Goal: Transaction & Acquisition: Purchase product/service

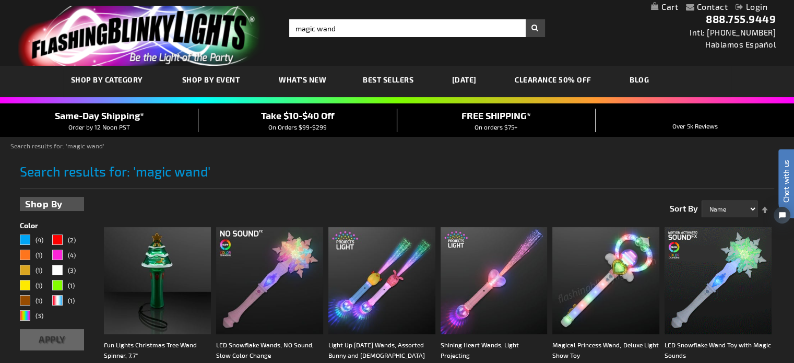
click at [755, 8] on link "Login" at bounding box center [751, 7] width 32 height 10
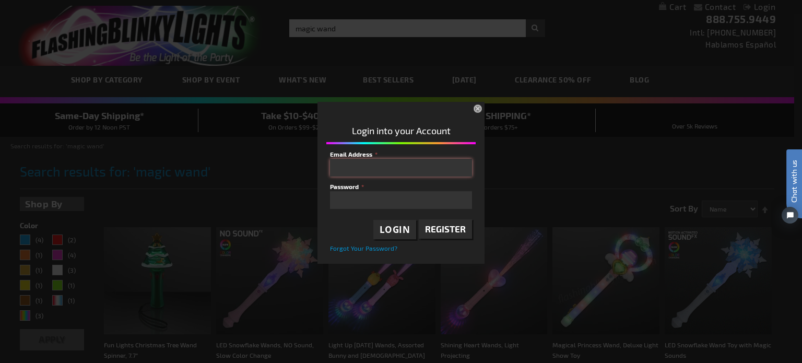
click at [378, 166] on input "Email Address" at bounding box center [401, 168] width 142 height 18
type input "jkroger@gmail.com"
click at [373, 208] on fieldset "Email Address jkroger@gmail.com Password Login Register Forgot Your Password?" at bounding box center [401, 201] width 142 height 104
click at [476, 106] on button "×" at bounding box center [478, 109] width 23 height 23
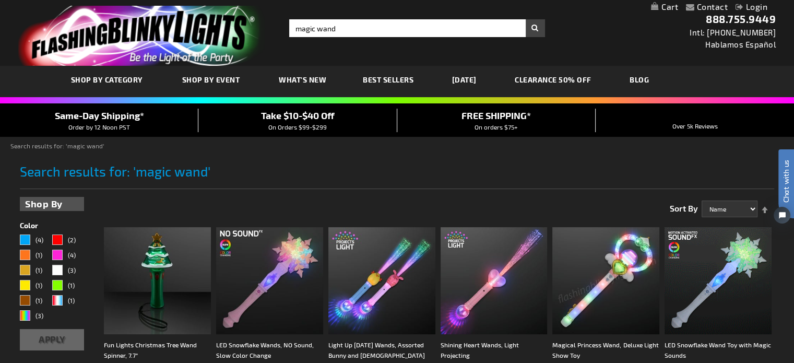
scroll to position [52, 0]
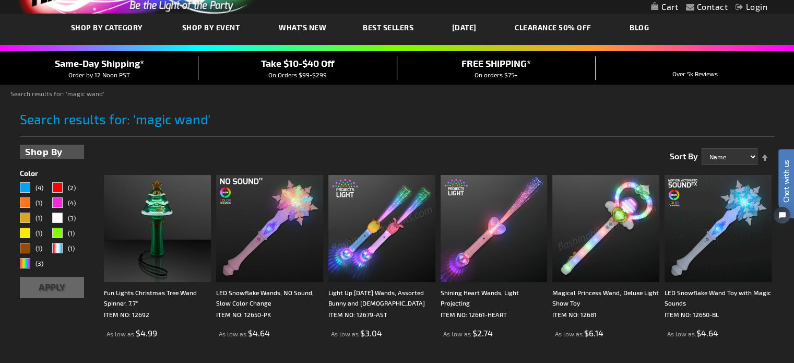
click at [384, 233] on img at bounding box center [381, 228] width 107 height 107
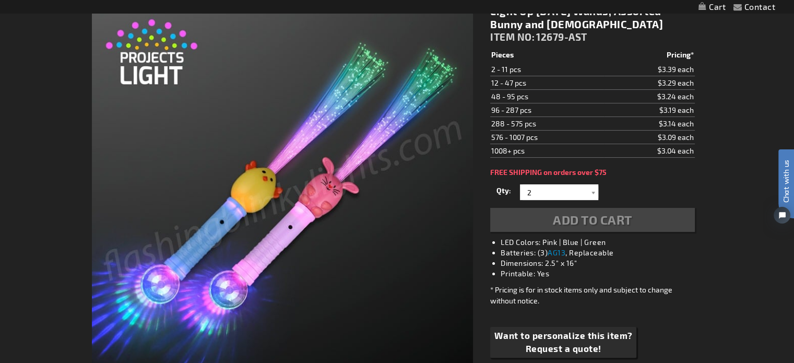
scroll to position [52, 0]
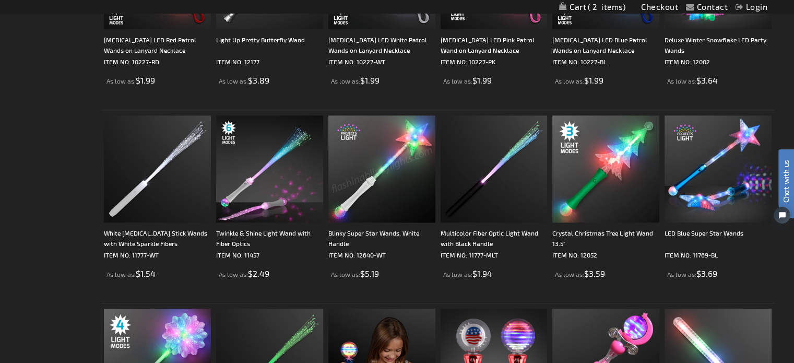
scroll to position [887, 0]
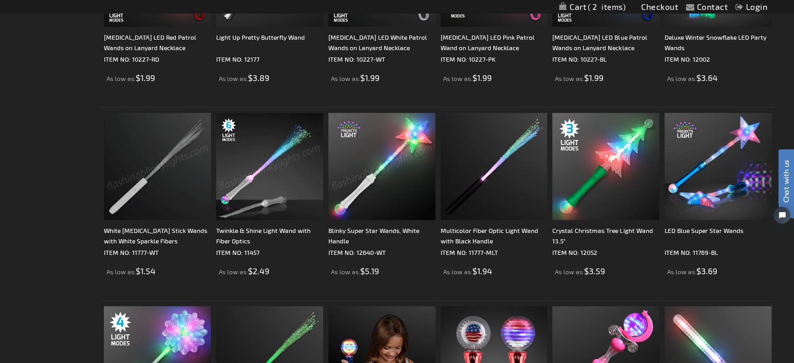
click at [141, 185] on img at bounding box center [157, 166] width 107 height 107
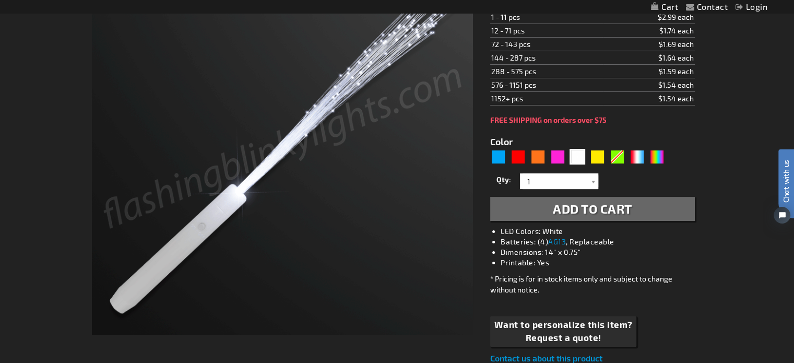
click at [597, 206] on span "Add to Cart" at bounding box center [592, 208] width 79 height 15
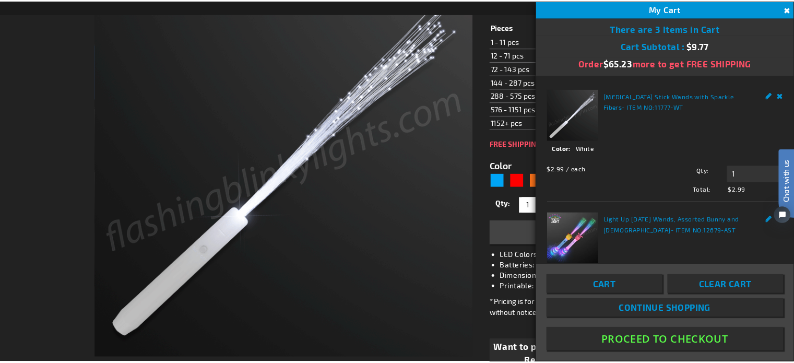
scroll to position [232, 0]
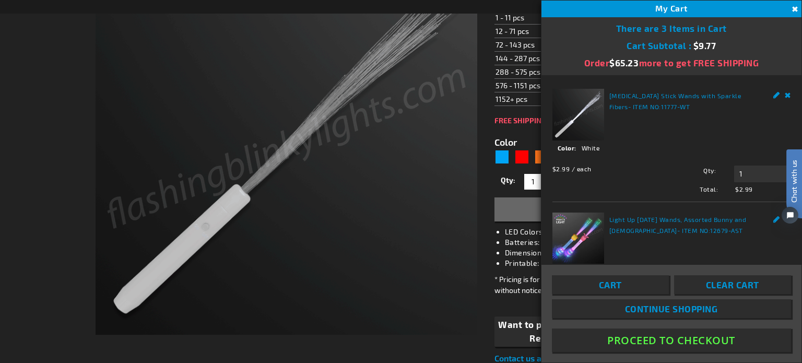
drag, startPoint x: 15, startPoint y: 77, endPoint x: 25, endPoint y: 4, distance: 73.2
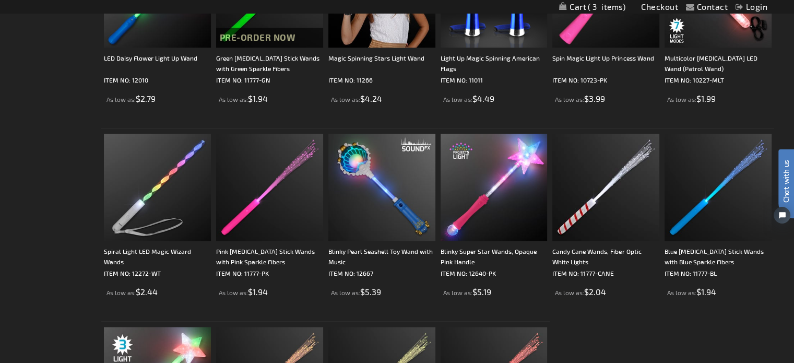
scroll to position [1253, 0]
click at [144, 193] on img at bounding box center [157, 186] width 107 height 107
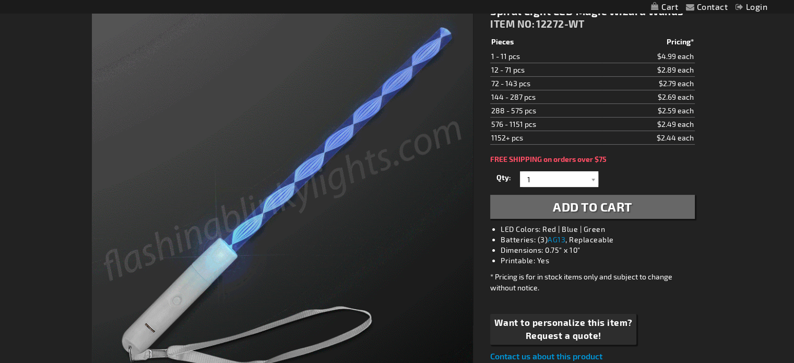
click at [587, 205] on span "Add to Cart" at bounding box center [592, 206] width 79 height 15
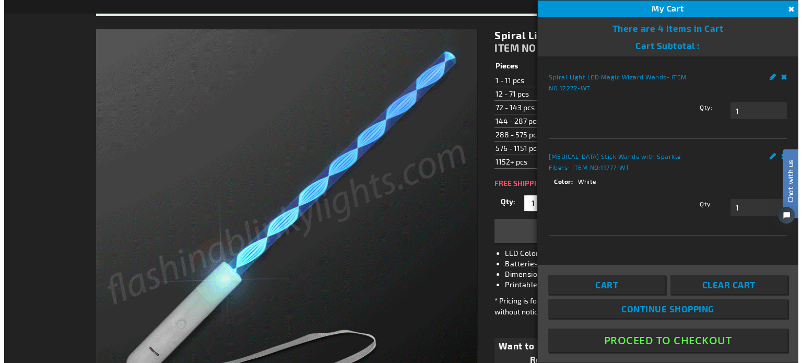
scroll to position [180, 0]
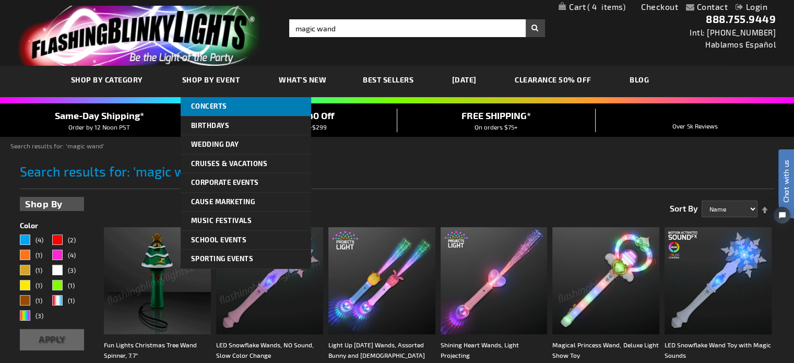
click at [205, 104] on span "Concerts" at bounding box center [209, 106] width 36 height 8
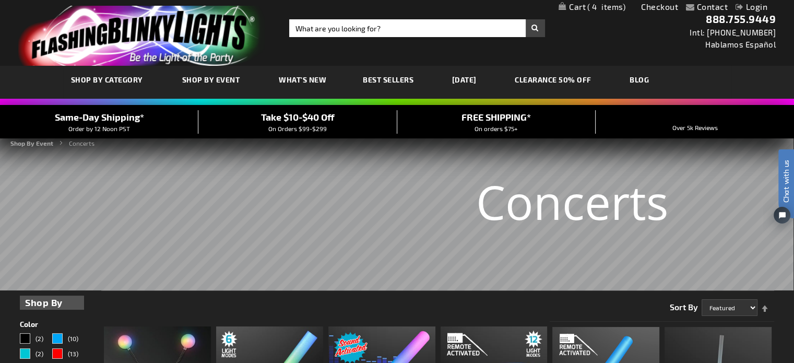
click at [548, 79] on link "CLEARANCE 50% OFF" at bounding box center [553, 79] width 92 height 35
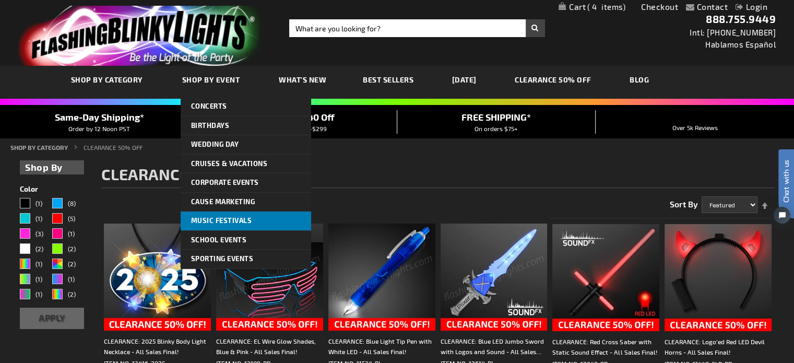
click at [221, 219] on span "Music Festivals" at bounding box center [221, 220] width 61 height 8
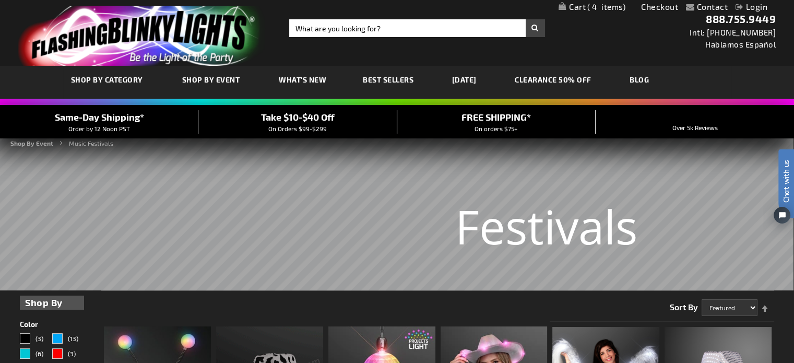
click at [401, 77] on span "Best Sellers" at bounding box center [388, 79] width 51 height 9
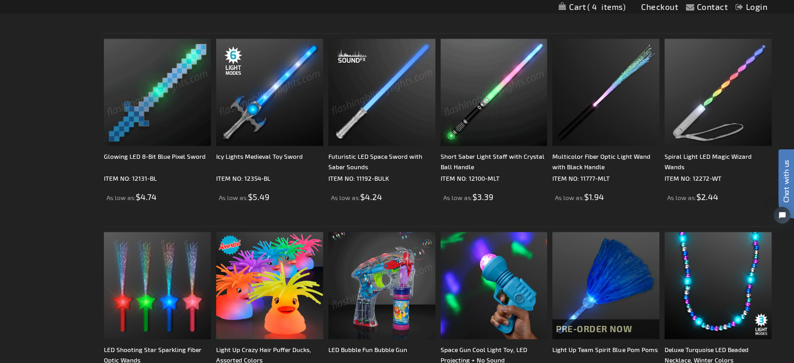
scroll to position [1462, 0]
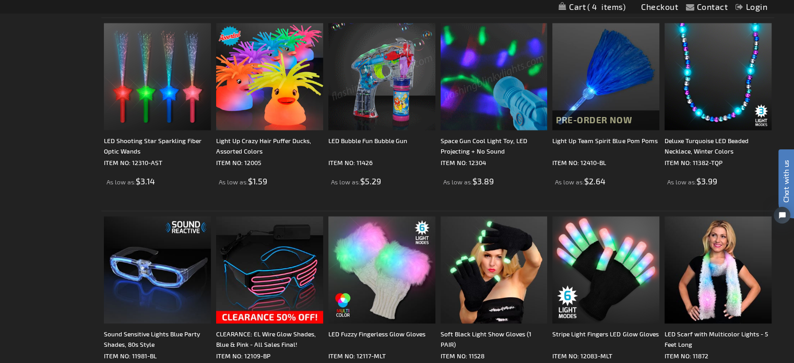
click at [496, 82] on img at bounding box center [493, 76] width 107 height 107
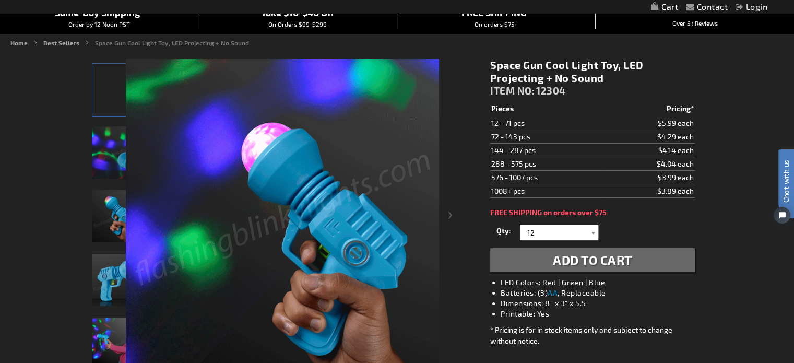
click at [607, 259] on span "Add to Cart" at bounding box center [592, 259] width 79 height 15
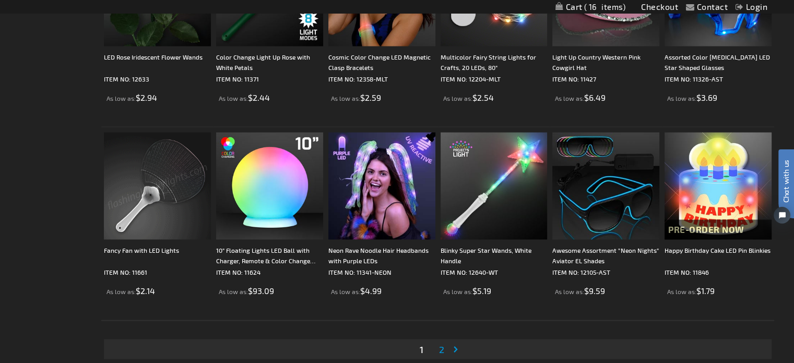
click at [140, 201] on img at bounding box center [157, 185] width 107 height 107
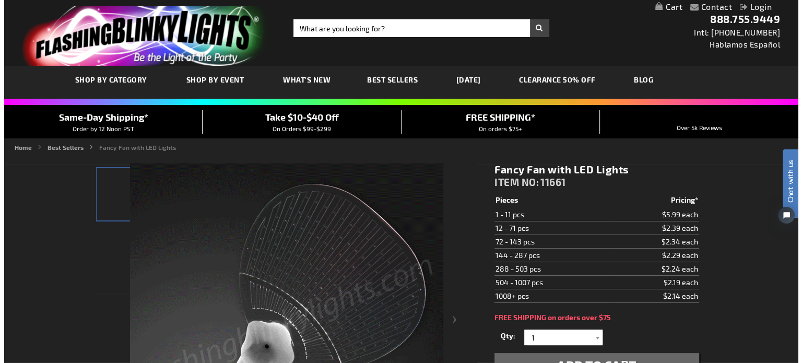
scroll to position [104, 0]
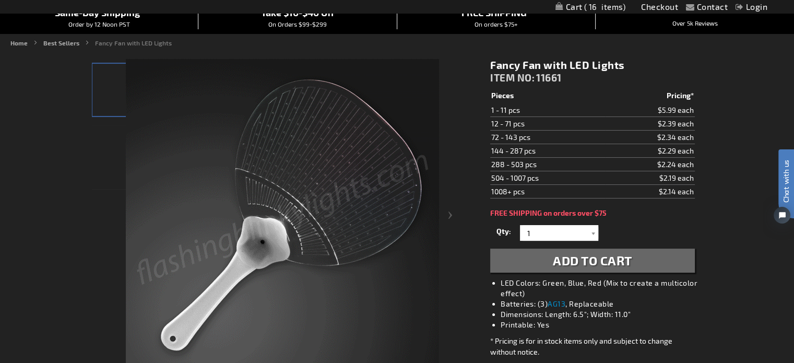
click at [582, 258] on span "Add to Cart" at bounding box center [592, 260] width 79 height 15
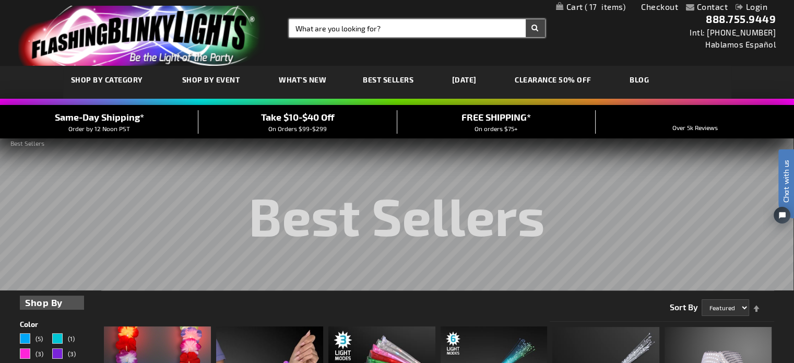
click at [315, 27] on input "Search" at bounding box center [417, 28] width 256 height 18
type input "projecting"
click at [525, 19] on button "Search" at bounding box center [534, 28] width 19 height 18
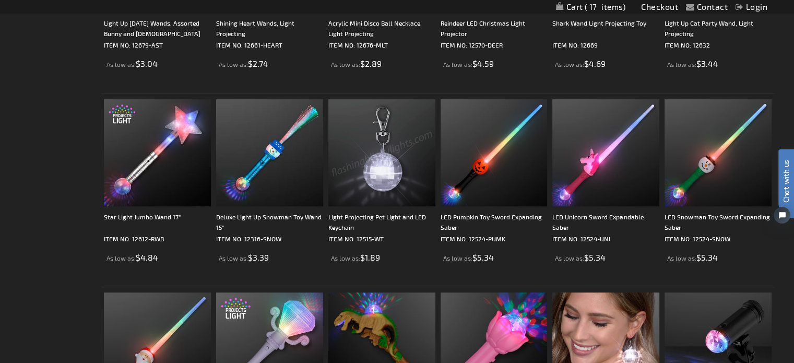
scroll to position [417, 0]
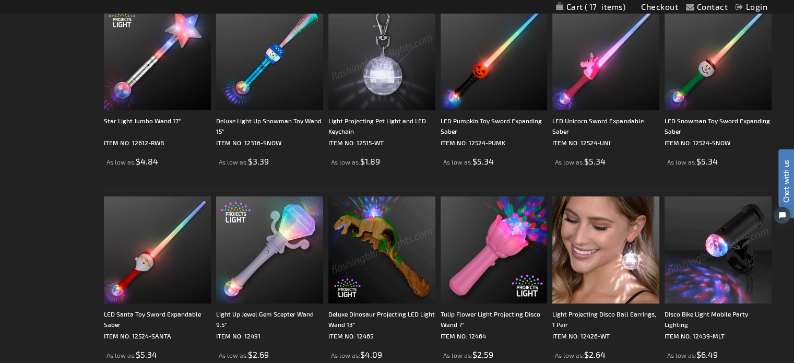
click at [713, 256] on img at bounding box center [717, 249] width 107 height 107
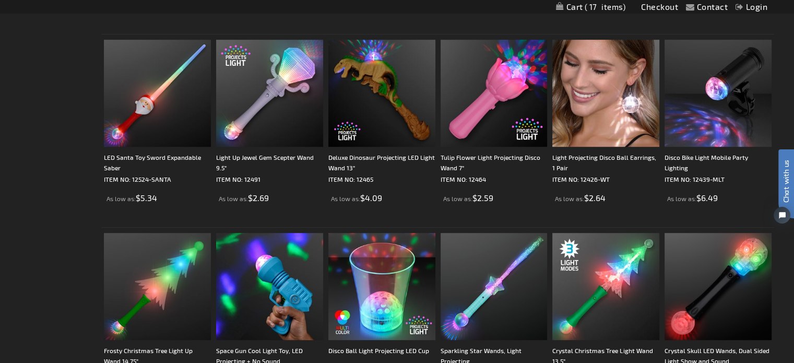
scroll to position [731, 0]
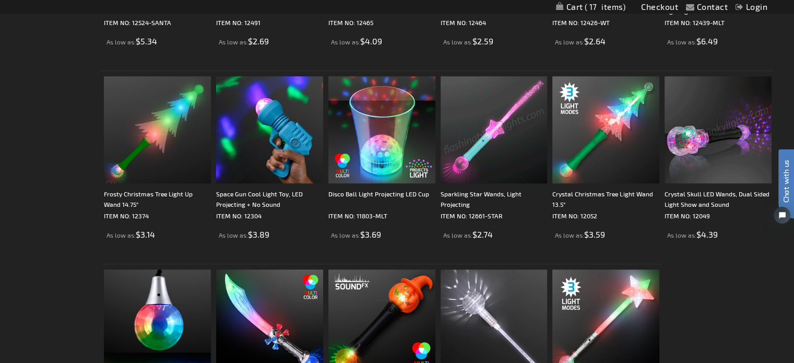
click at [736, 140] on img at bounding box center [717, 129] width 107 height 107
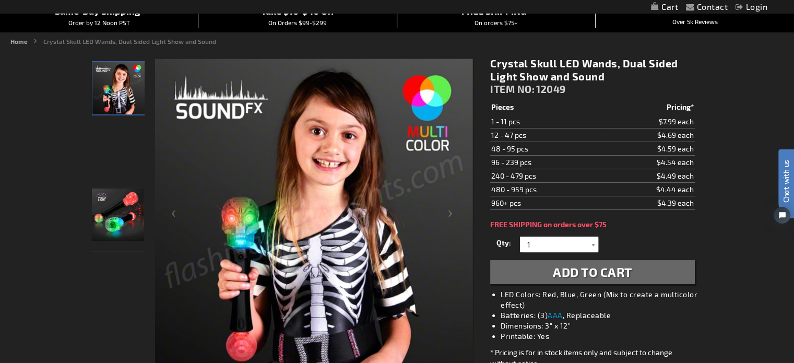
click at [595, 270] on span "Add to Cart" at bounding box center [592, 271] width 79 height 15
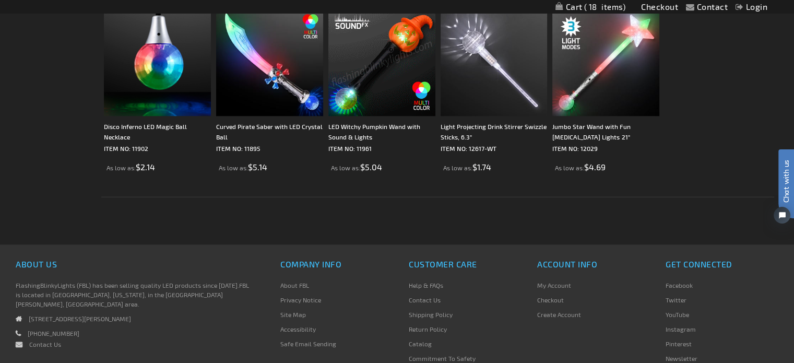
scroll to position [939, 0]
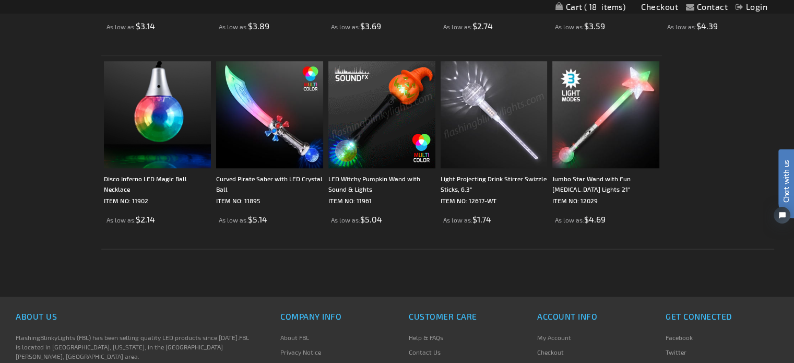
click at [472, 133] on img at bounding box center [493, 114] width 107 height 107
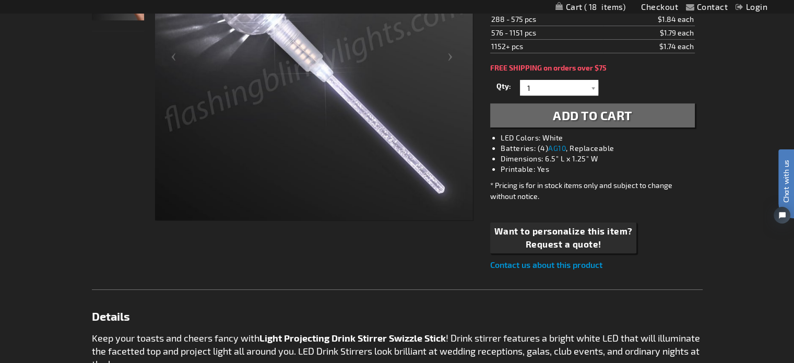
scroll to position [157, 0]
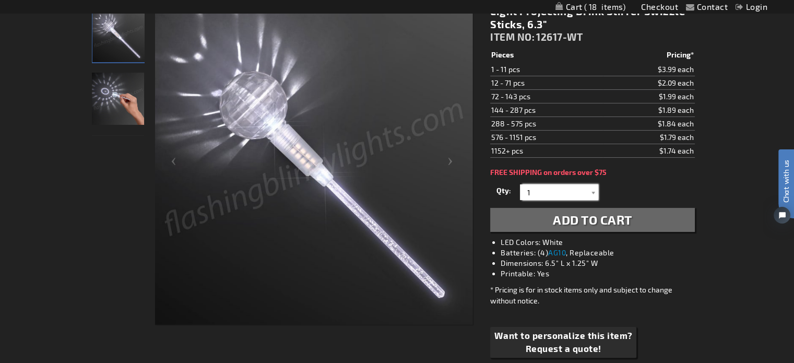
click at [553, 194] on input "1" at bounding box center [560, 192] width 76 height 16
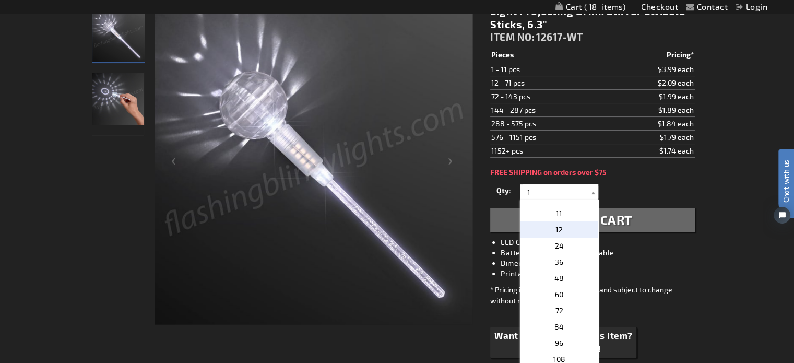
click at [555, 226] on span "12" at bounding box center [558, 229] width 7 height 9
type input "12"
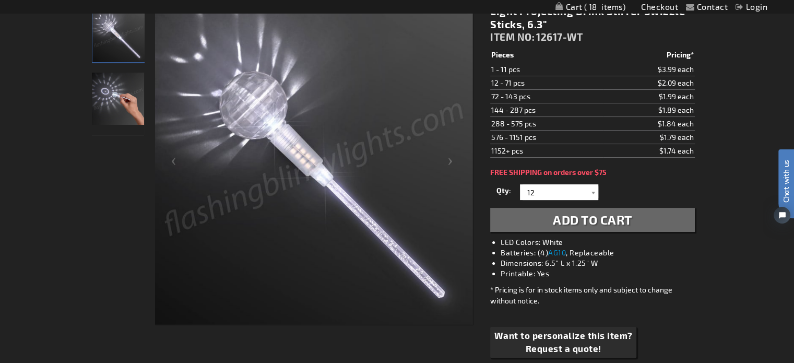
click at [592, 217] on span "Add to Cart" at bounding box center [592, 219] width 79 height 15
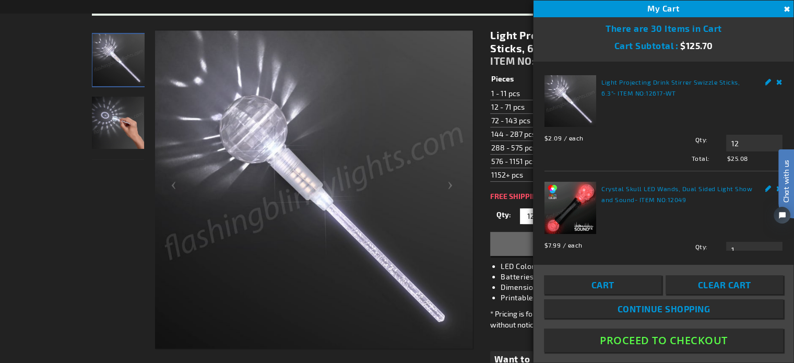
scroll to position [180, 0]
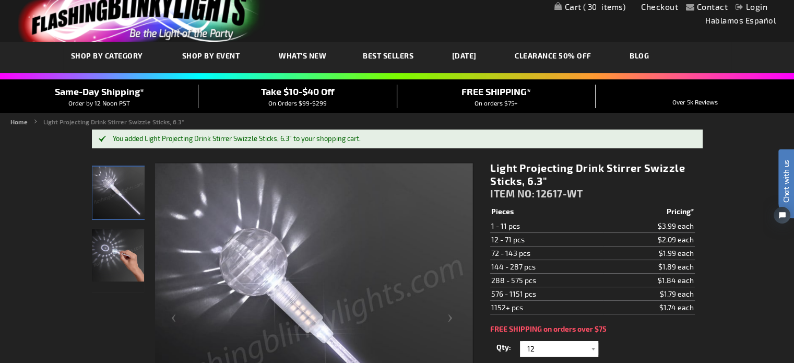
scroll to position [0, 0]
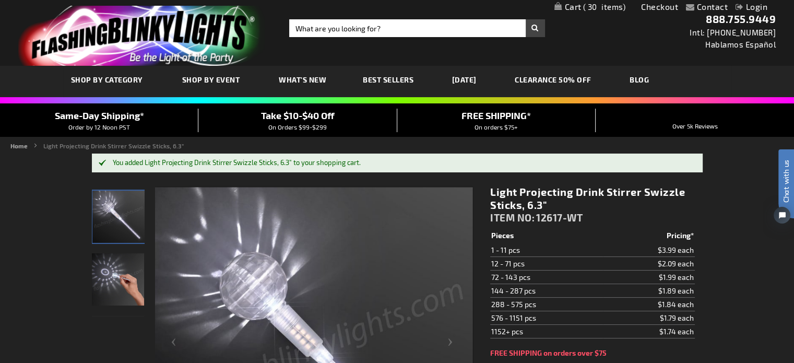
click at [605, 5] on span "30" at bounding box center [604, 6] width 43 height 9
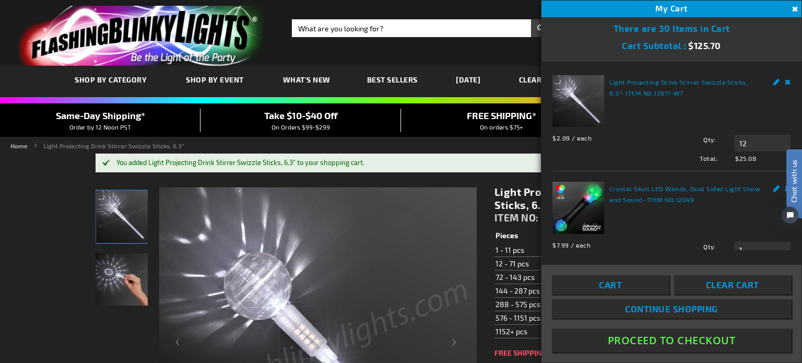
click at [661, 341] on button "Proceed To Checkout" at bounding box center [671, 339] width 239 height 23
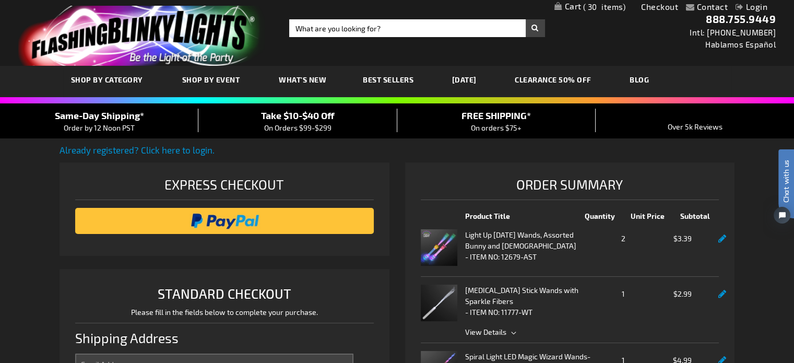
select select "US"
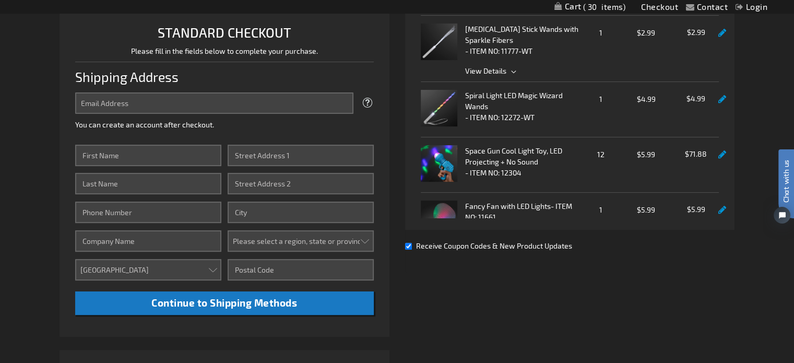
scroll to position [209, 0]
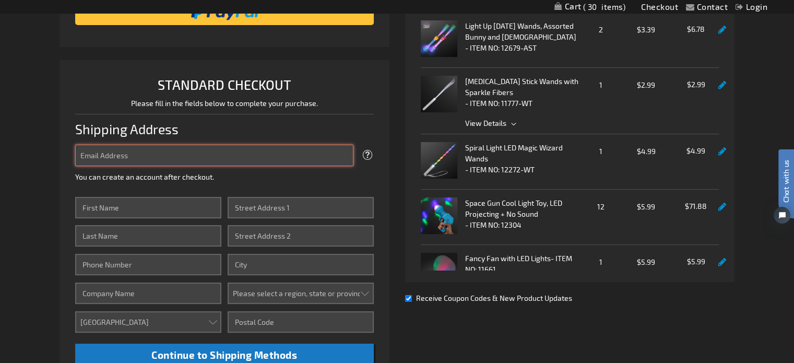
click at [116, 156] on input "Email Address" at bounding box center [214, 155] width 278 height 21
type input "[EMAIL_ADDRESS][DOMAIN_NAME]"
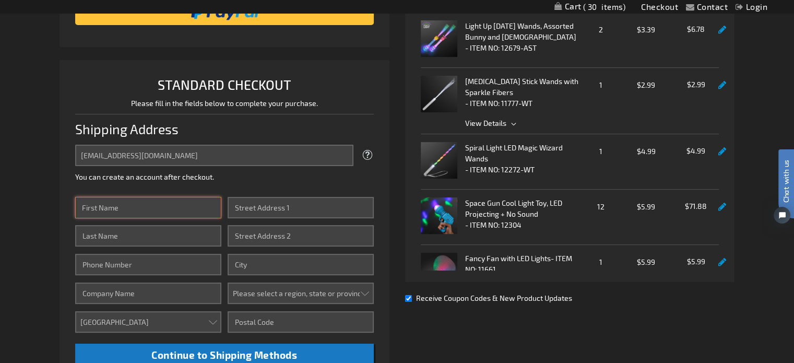
click at [112, 212] on input "First Name" at bounding box center [148, 207] width 146 height 21
type input "JOE"
type input "KROGER"
type input "9375738982"
type input "9445 Wildcat Rd"
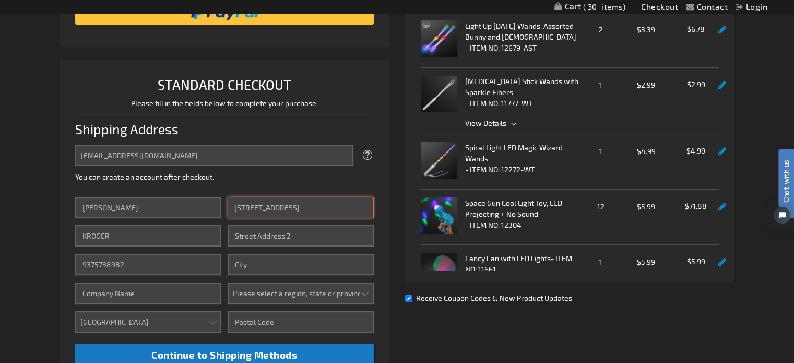
type input "Tipp City"
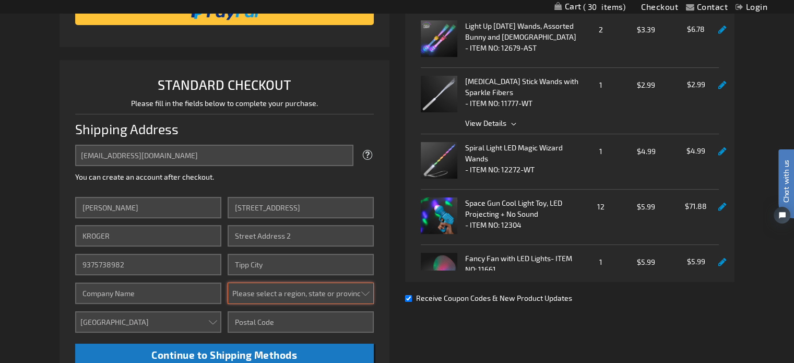
select select "47"
type input "45371"
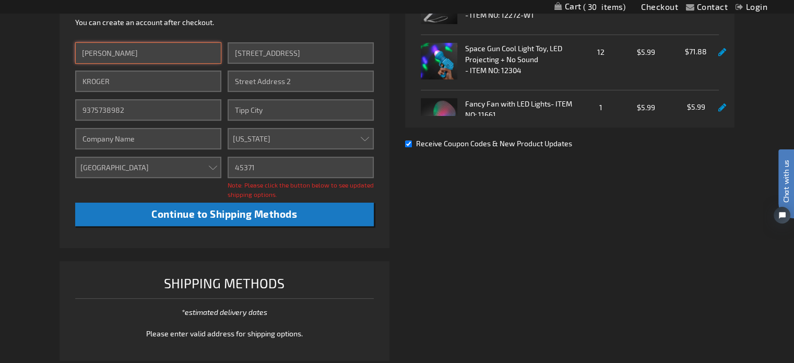
scroll to position [365, 0]
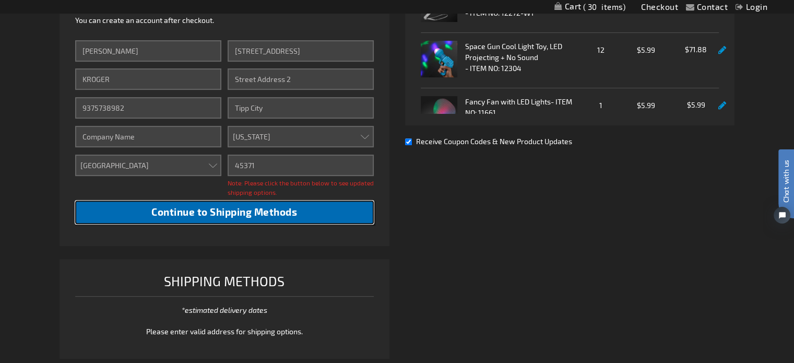
click at [190, 217] on span "Continue to Shipping Methods" at bounding box center [224, 212] width 146 height 12
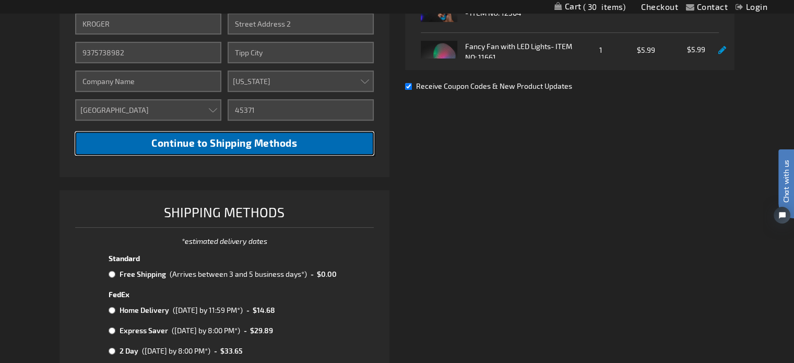
scroll to position [470, 0]
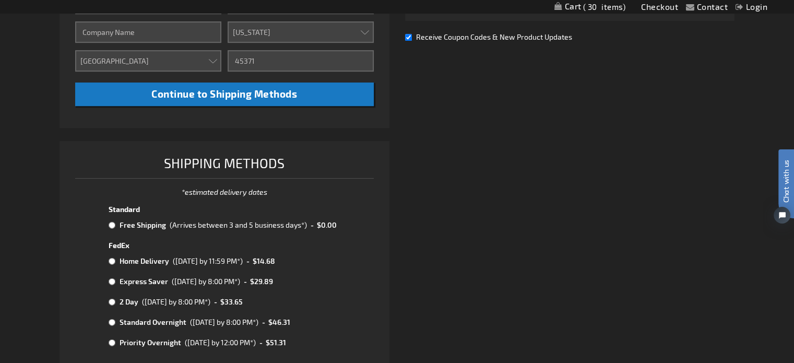
click at [111, 224] on input "radio" at bounding box center [112, 225] width 7 height 8
radio input "true"
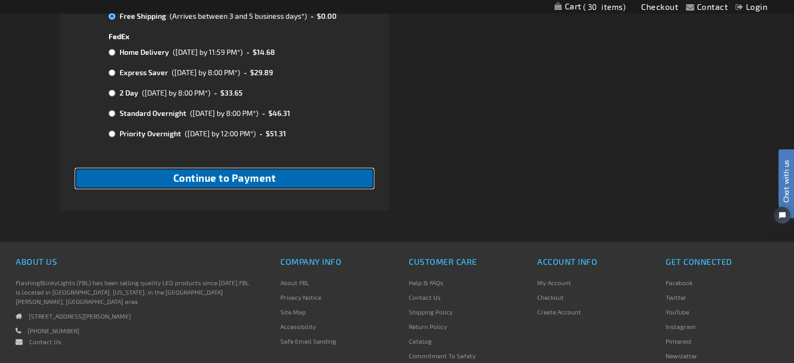
click at [227, 178] on span "Continue to Payment" at bounding box center [224, 178] width 103 height 12
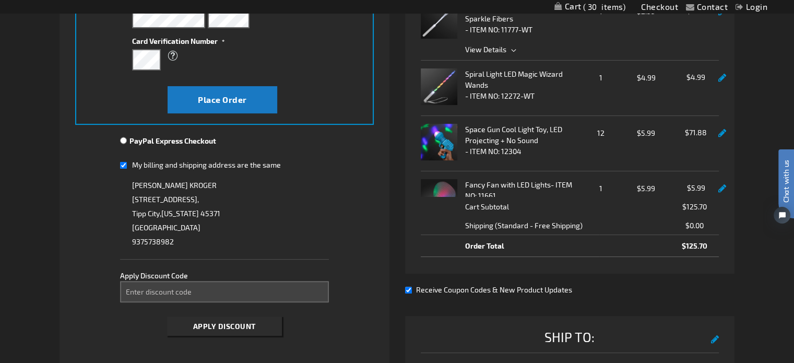
scroll to position [230, 0]
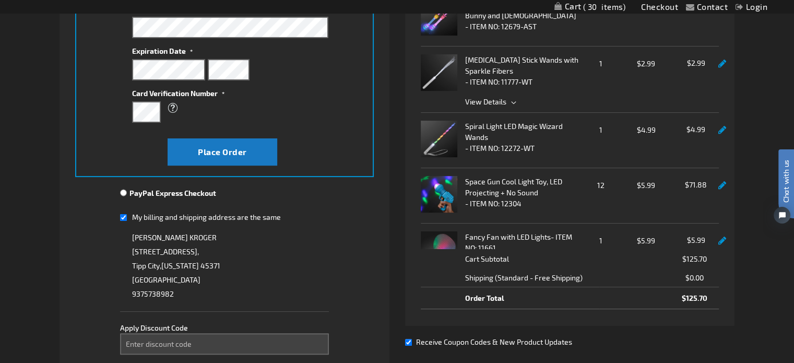
click at [718, 185] on link at bounding box center [722, 185] width 8 height 9
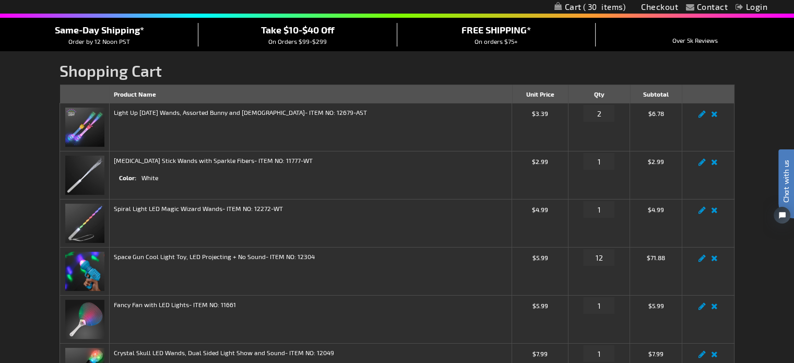
scroll to position [104, 0]
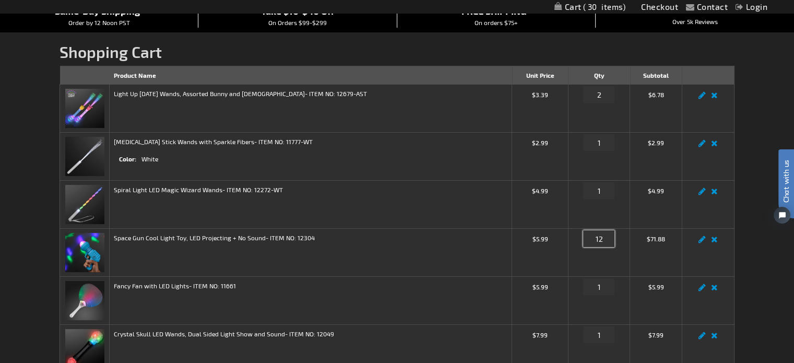
click at [595, 235] on input "12" at bounding box center [598, 238] width 31 height 17
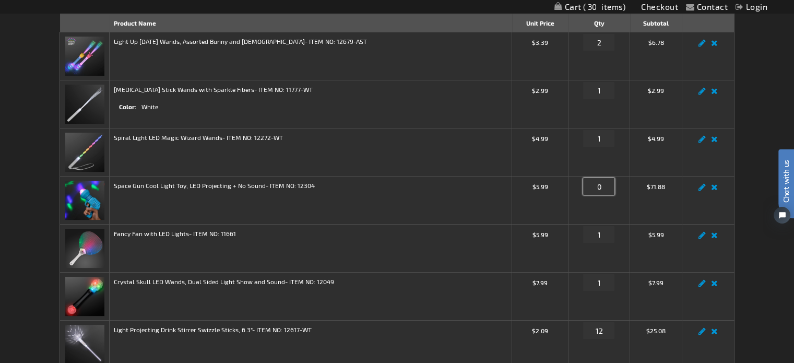
scroll to position [313, 0]
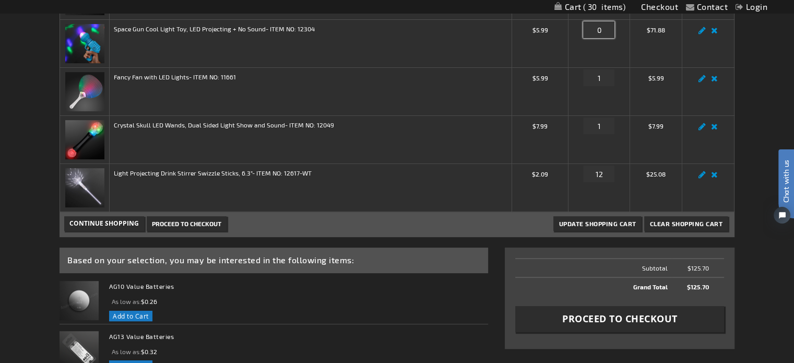
type input "0"
click at [610, 316] on span "Proceed to Checkout" at bounding box center [619, 318] width 115 height 13
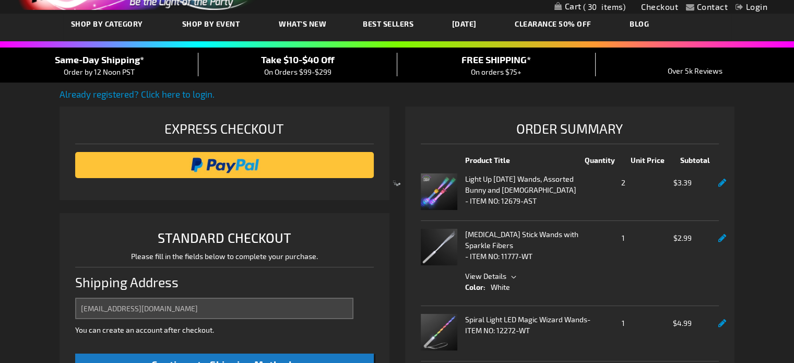
scroll to position [269, 0]
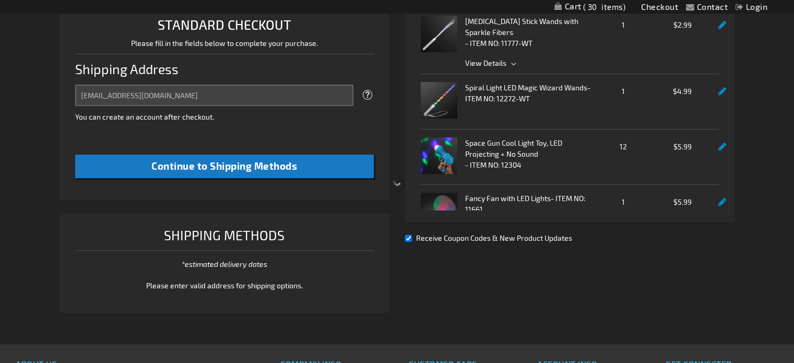
select select "US"
select select "47"
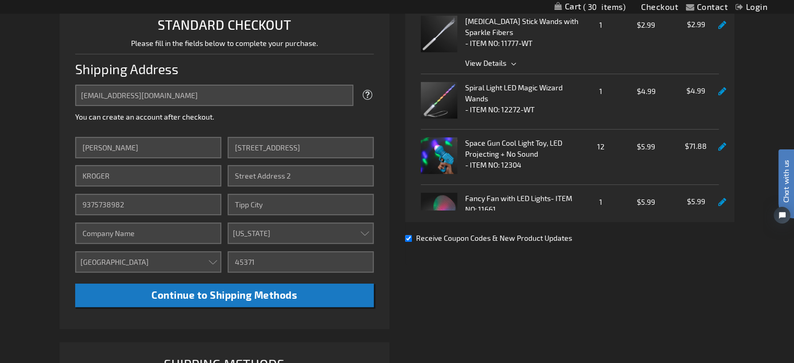
scroll to position [0, 0]
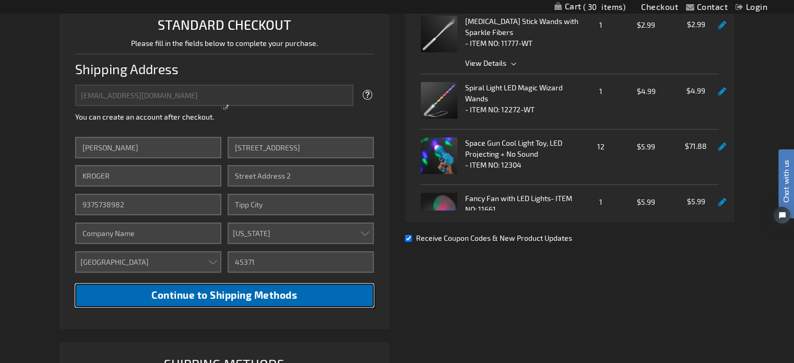
click at [190, 298] on span "Continue to Shipping Methods" at bounding box center [224, 295] width 146 height 12
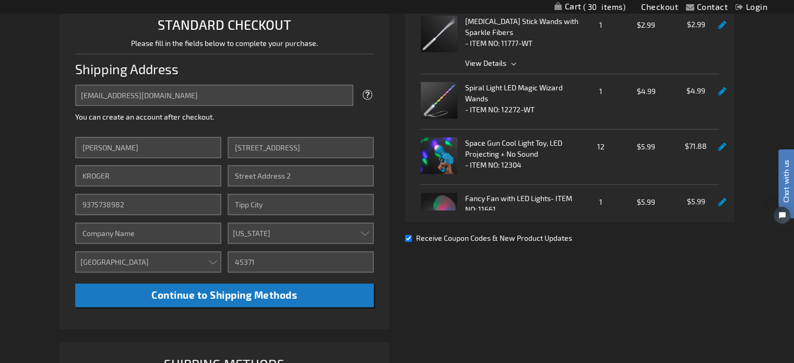
click at [718, 145] on link at bounding box center [722, 146] width 8 height 9
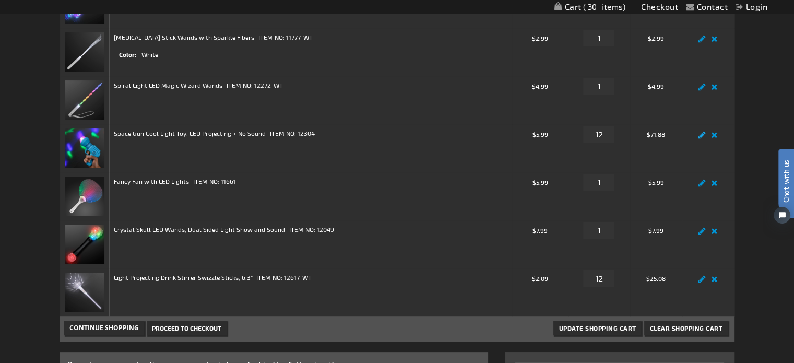
click at [704, 138] on link "Edit" at bounding box center [702, 138] width 13 height 0
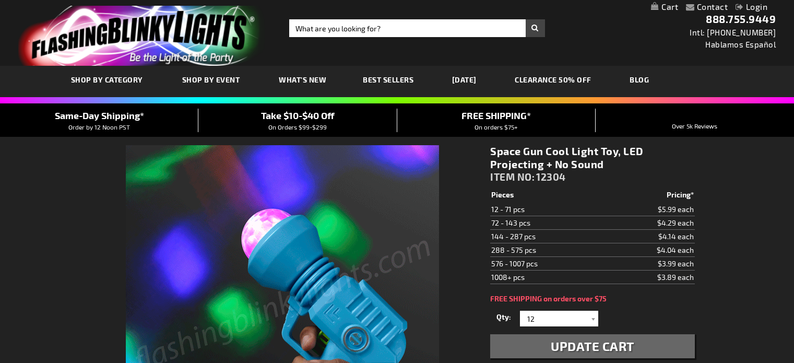
select select
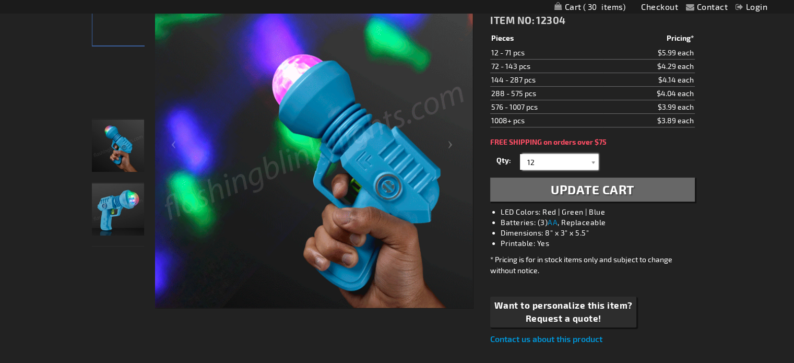
click at [557, 160] on input "12" at bounding box center [560, 162] width 76 height 16
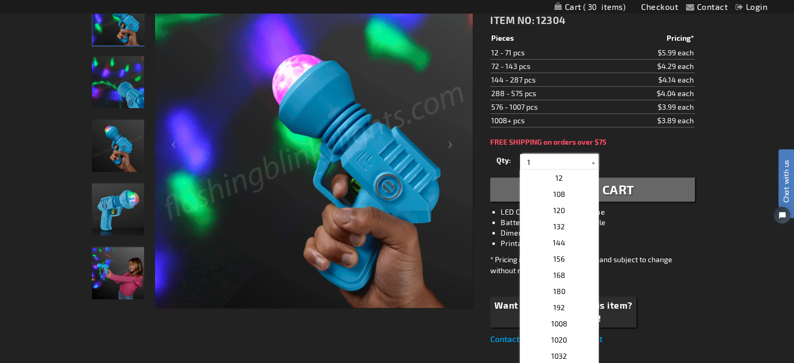
type input "1"
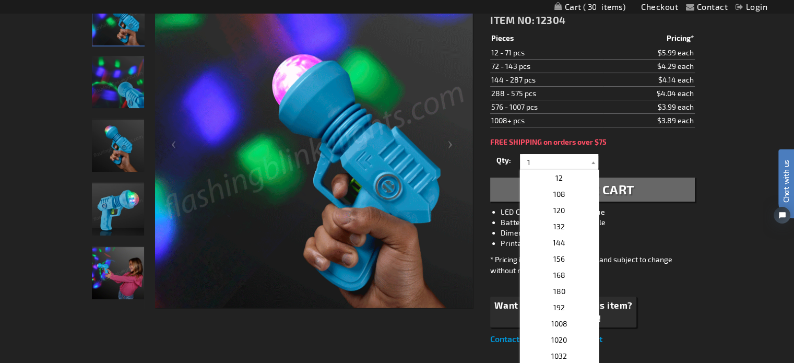
click at [614, 182] on span "Update Cart" at bounding box center [592, 189] width 83 height 15
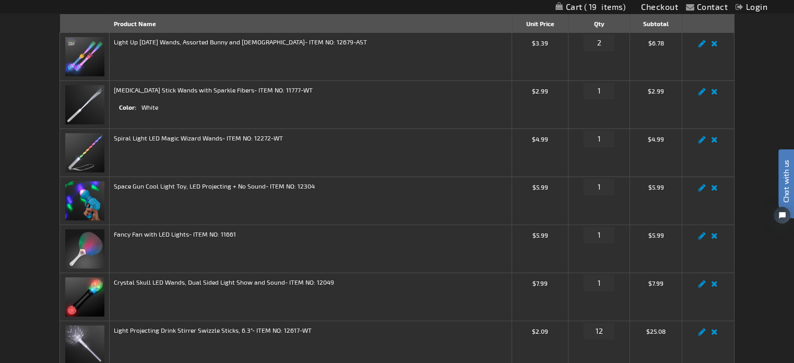
scroll to position [232, 0]
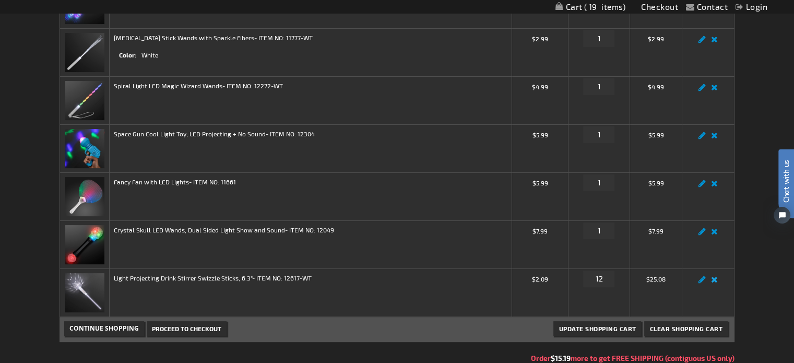
click at [714, 282] on link "Remove item" at bounding box center [714, 282] width 12 height 0
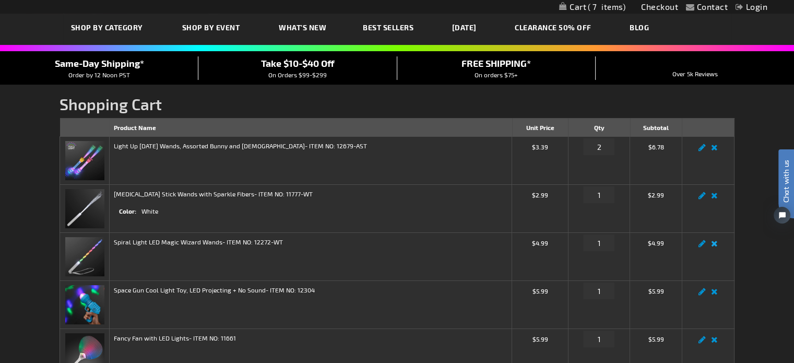
click at [714, 246] on link "Remove item" at bounding box center [714, 246] width 12 height 0
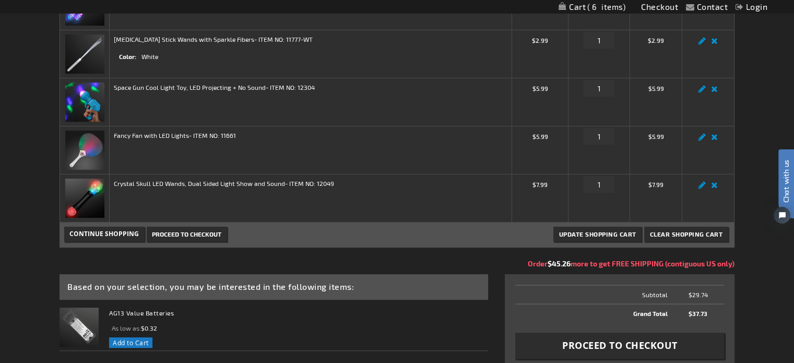
scroll to position [157, 0]
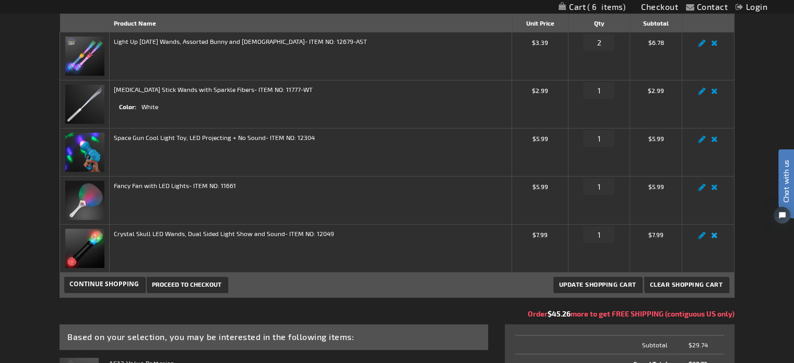
click at [712, 238] on link "Remove item" at bounding box center [714, 238] width 12 height 0
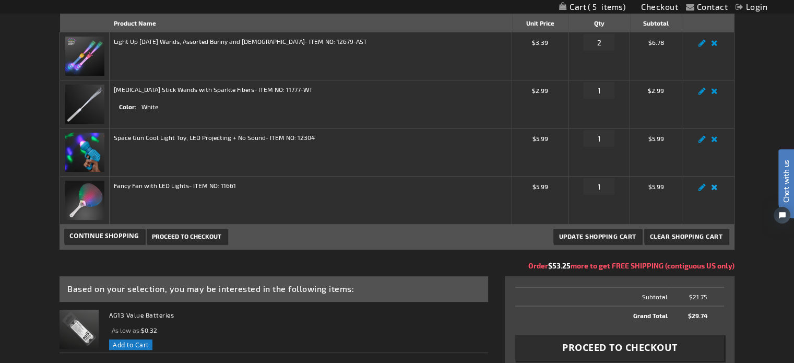
click at [713, 190] on link "Remove item" at bounding box center [714, 190] width 12 height 0
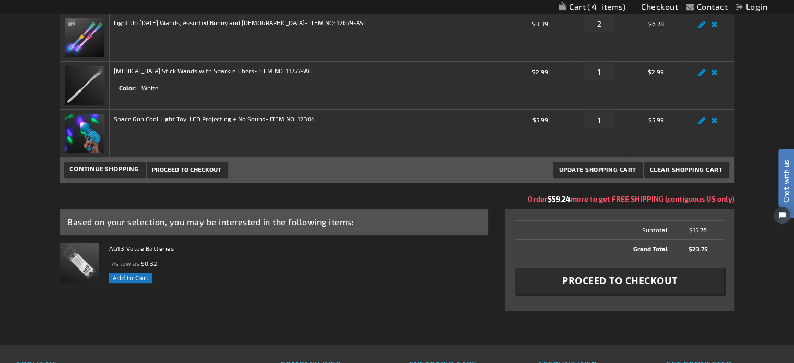
scroll to position [209, 0]
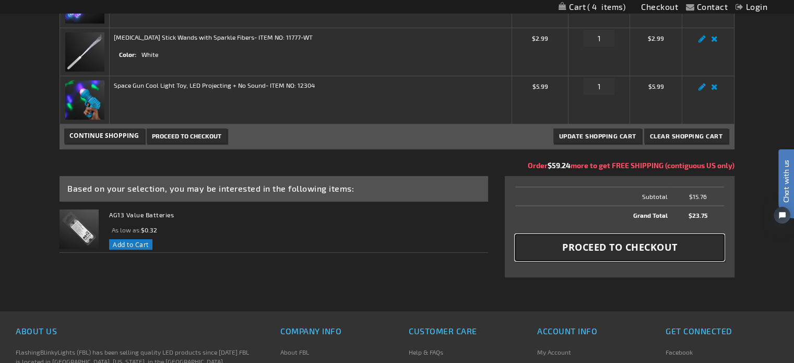
click at [626, 245] on span "Proceed to Checkout" at bounding box center [619, 247] width 115 height 13
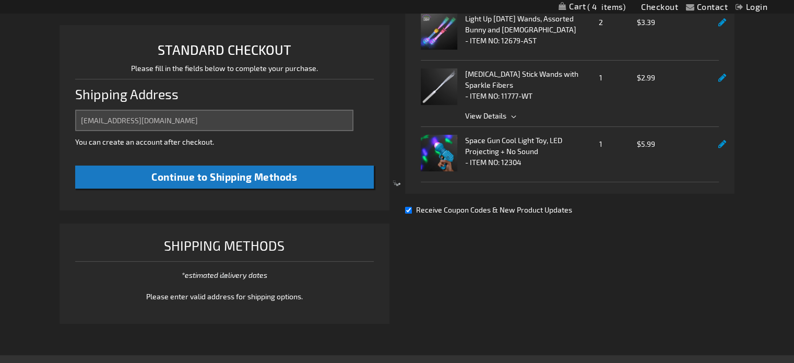
select select "US"
select select "47"
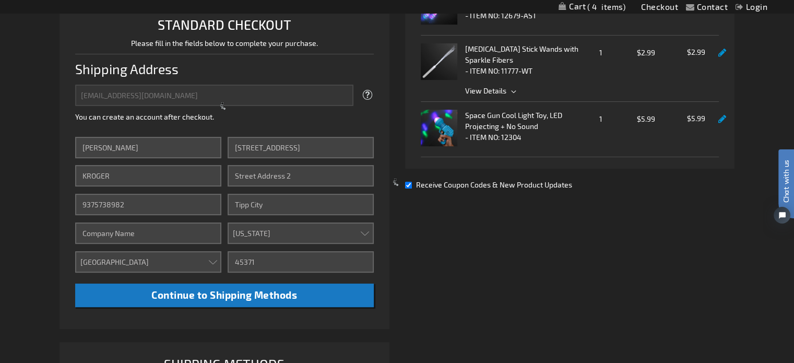
click at [219, 293] on div at bounding box center [397, 181] width 794 height 363
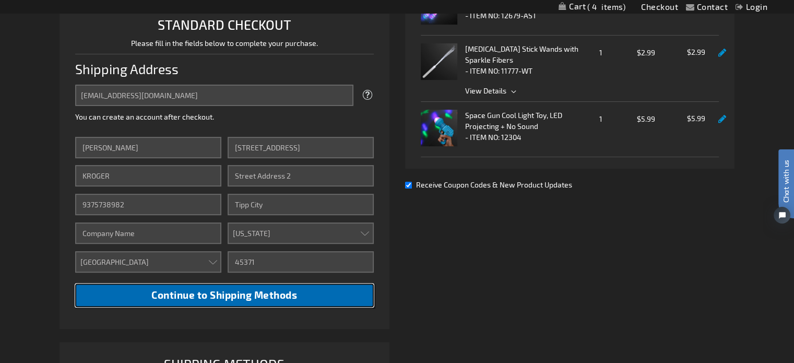
click at [282, 298] on span "Continue to Shipping Methods" at bounding box center [224, 295] width 146 height 12
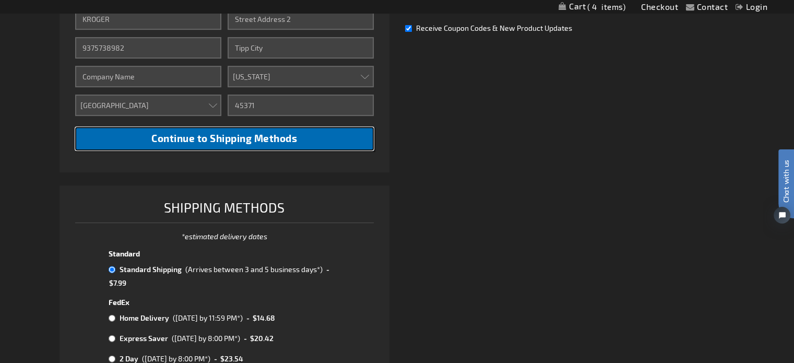
scroll to position [582, 0]
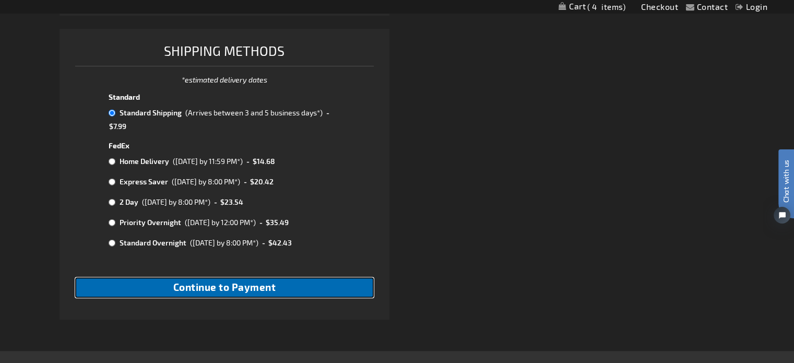
click at [215, 291] on span "Continue to Payment" at bounding box center [224, 287] width 103 height 12
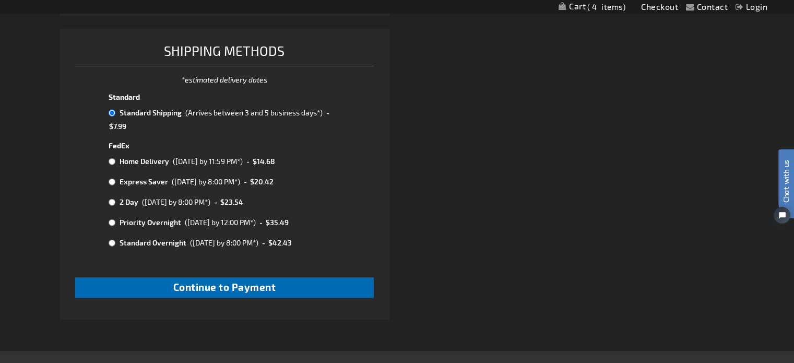
checkbox input "true"
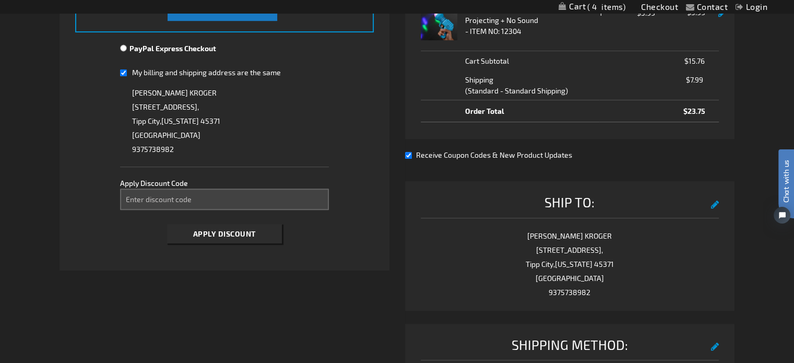
scroll to position [261, 0]
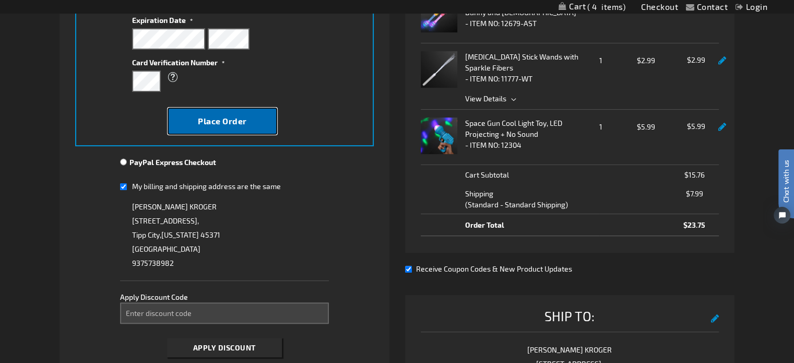
click at [231, 124] on span "Place Order" at bounding box center [222, 121] width 49 height 10
